Goal: Find specific page/section: Find specific page/section

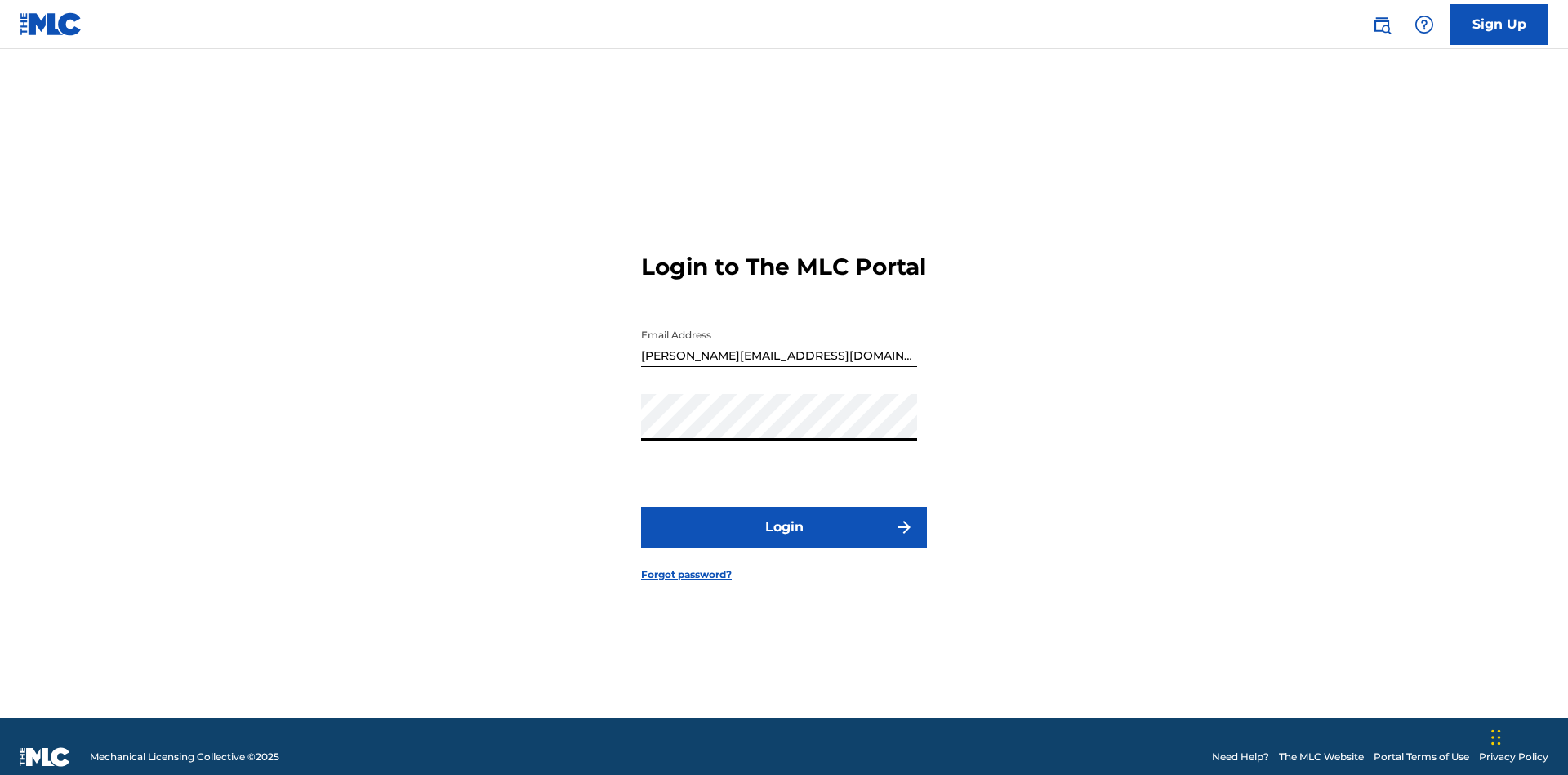
click at [784, 520] on button "Login" at bounding box center [784, 527] width 286 height 41
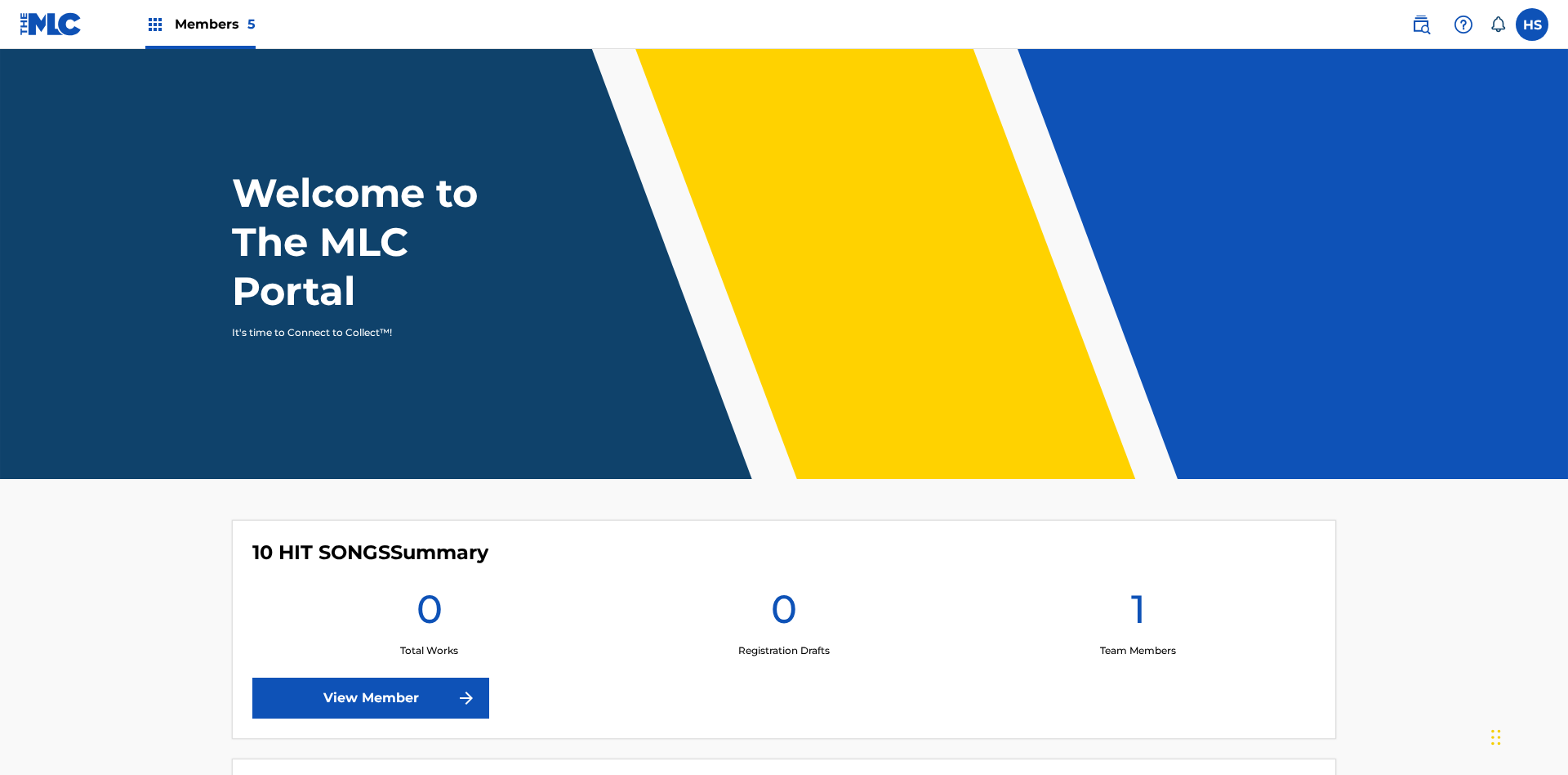
click at [199, 24] on span "Members 5" at bounding box center [214, 24] width 81 height 19
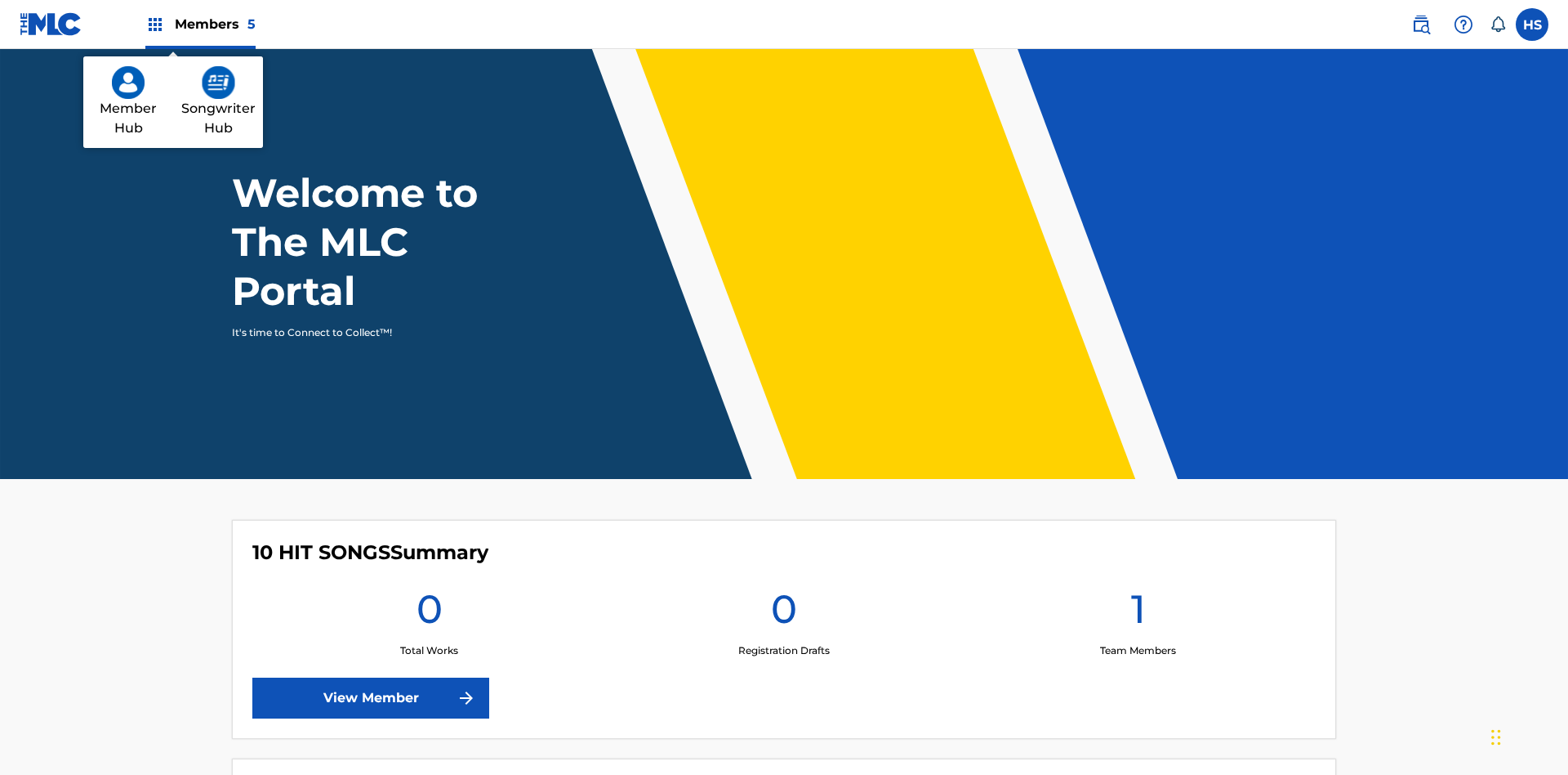
click at [128, 83] on img at bounding box center [128, 82] width 32 height 32
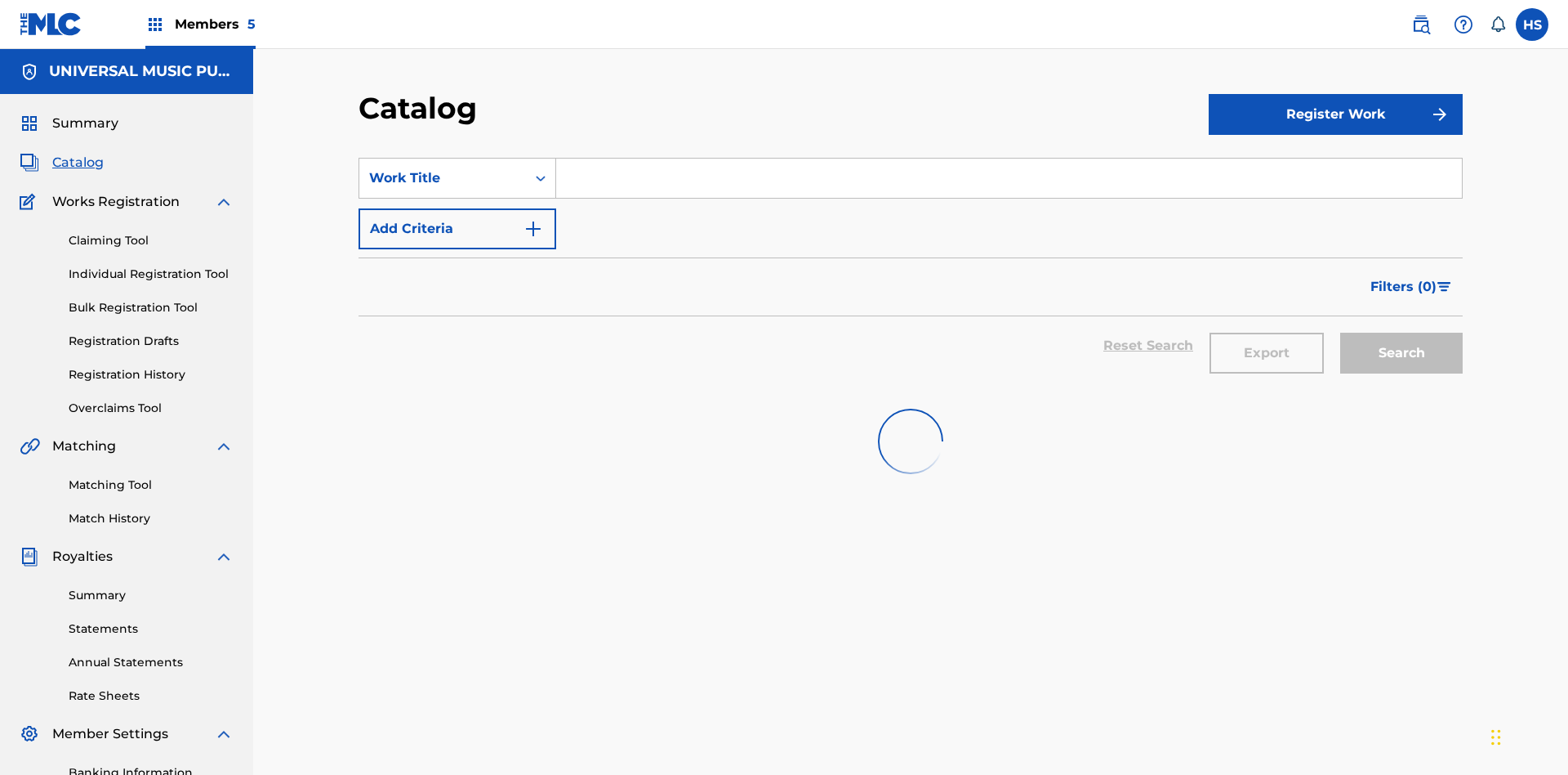
click at [1009, 159] on input "Search Form" at bounding box center [1009, 178] width 906 height 39
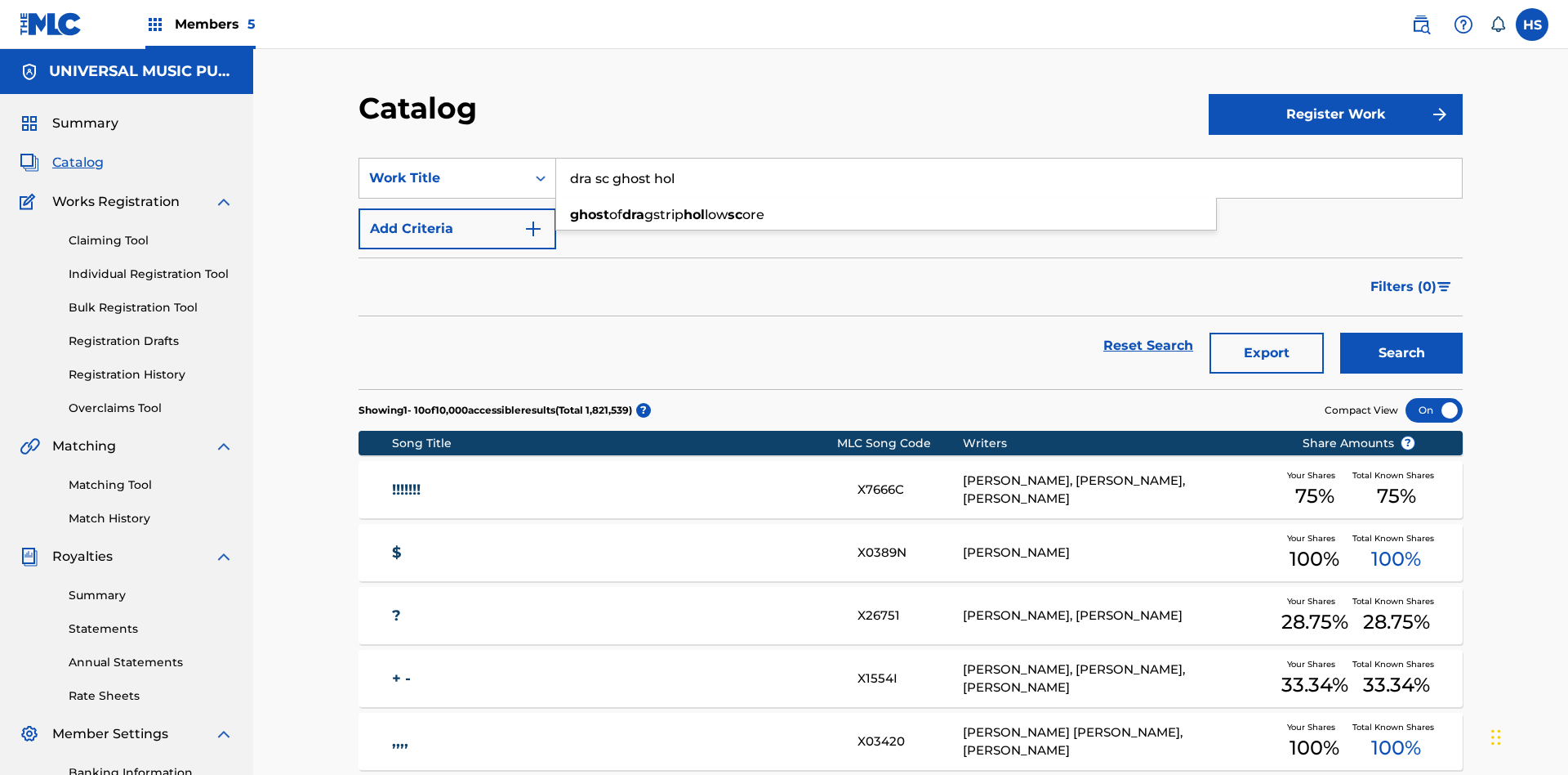
click at [886, 200] on div "ghost of dra gstrip hol low sc ore" at bounding box center [886, 215] width 660 height 30
click at [199, 24] on span "Members 5" at bounding box center [214, 24] width 81 height 19
type input "ghost of dragstrip hollow score"
click at [218, 83] on img at bounding box center [218, 86] width 33 height 32
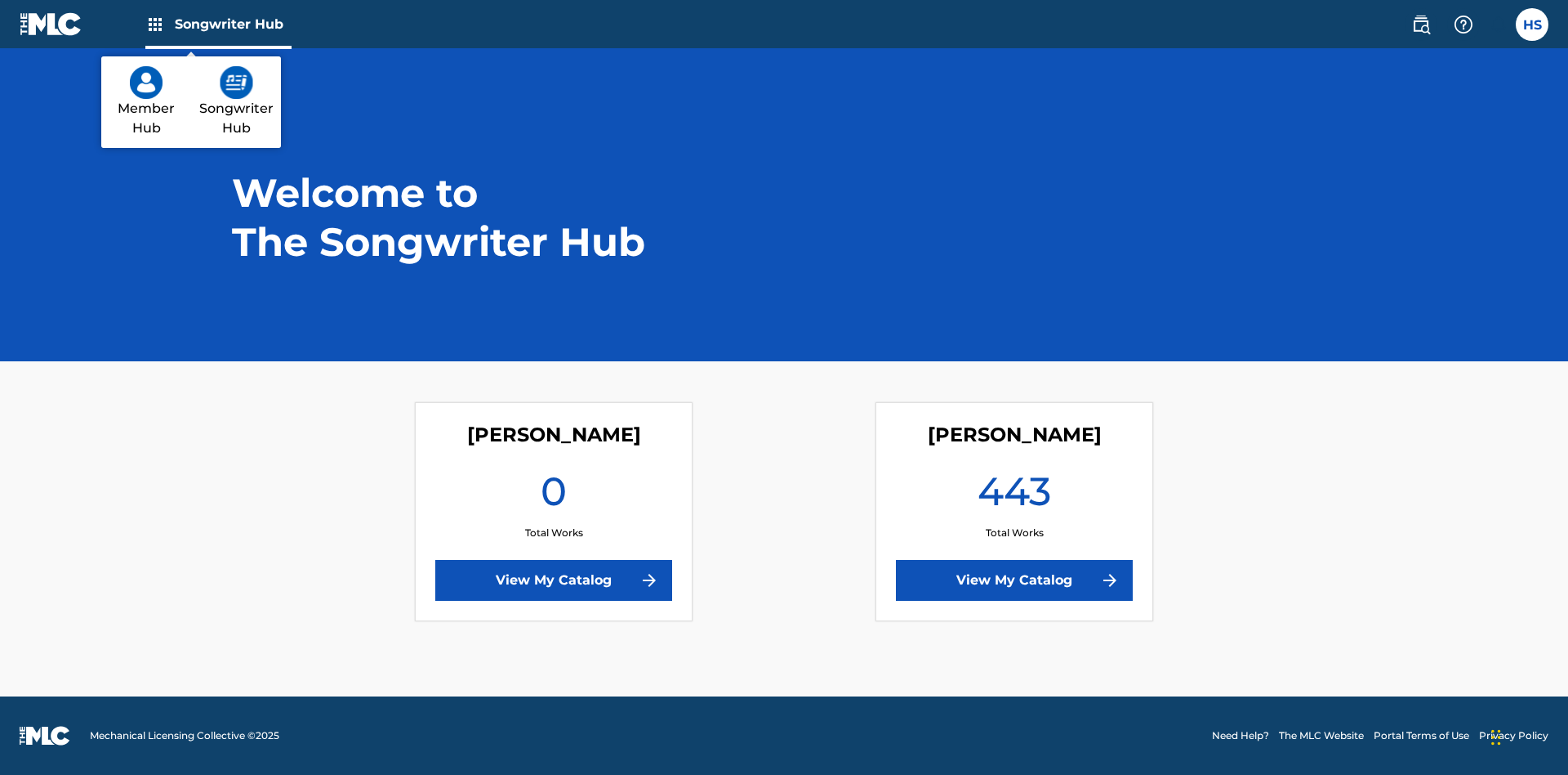
click at [1014, 580] on link "View My Catalog" at bounding box center [1014, 580] width 237 height 41
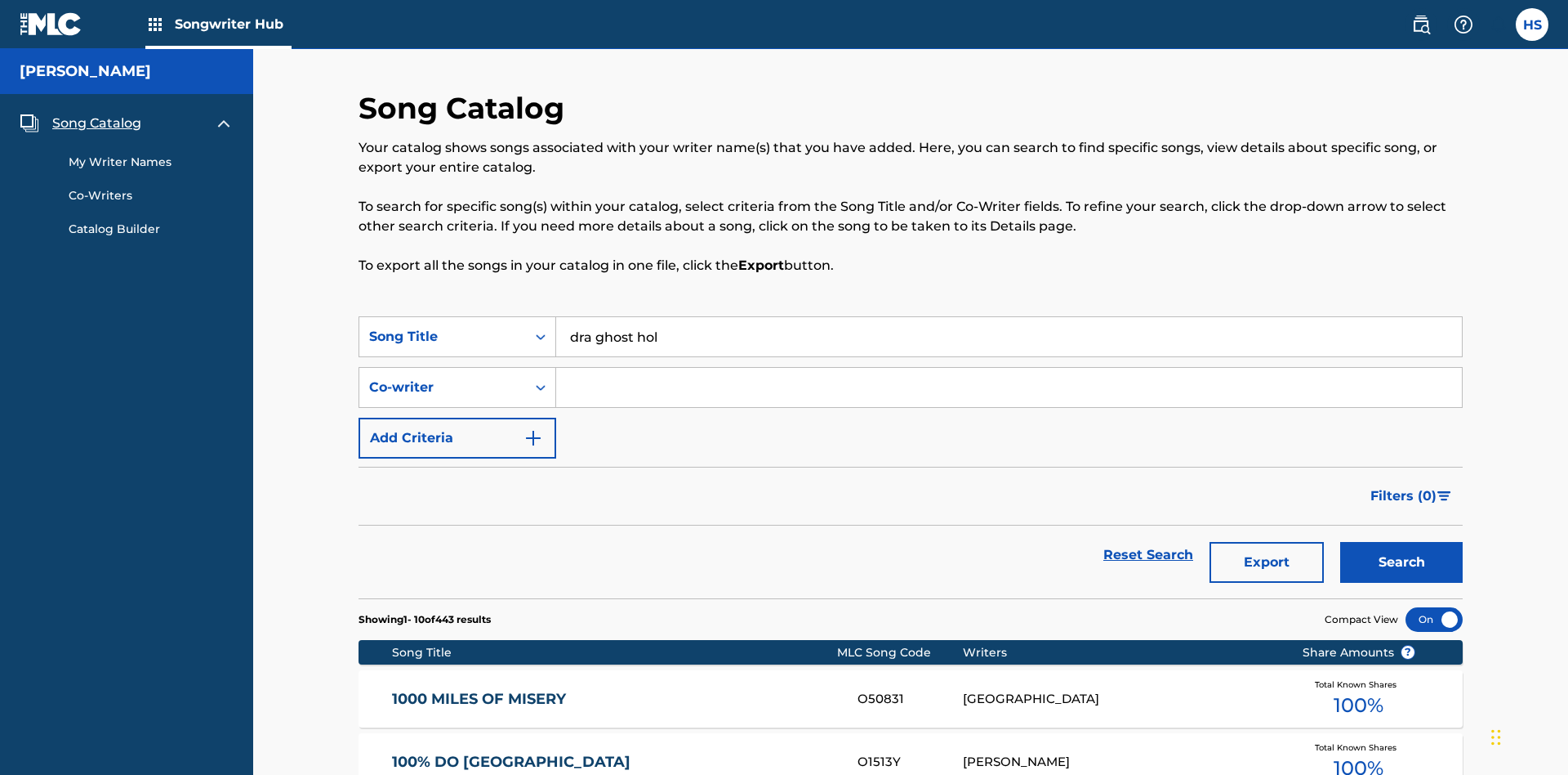
type input "ghost of dragstrip hollow"
